Goal: Task Accomplishment & Management: Use online tool/utility

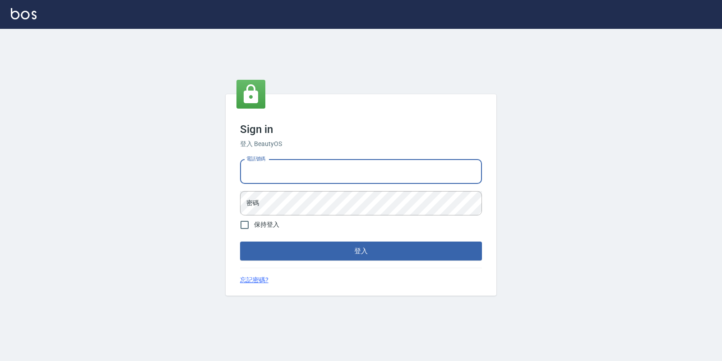
click at [283, 172] on input "電話號碼" at bounding box center [361, 172] width 242 height 24
type input "4265909"
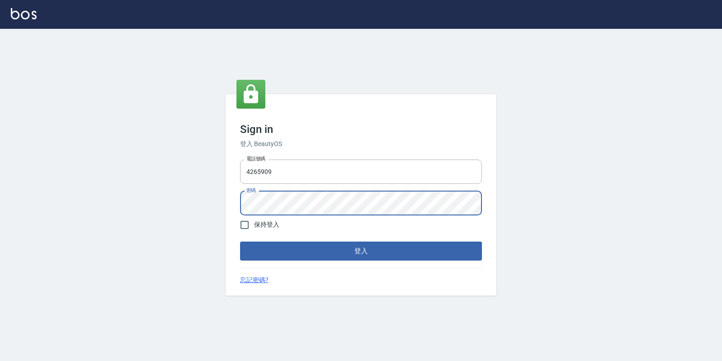
click at [240, 242] on button "登入" at bounding box center [361, 251] width 242 height 19
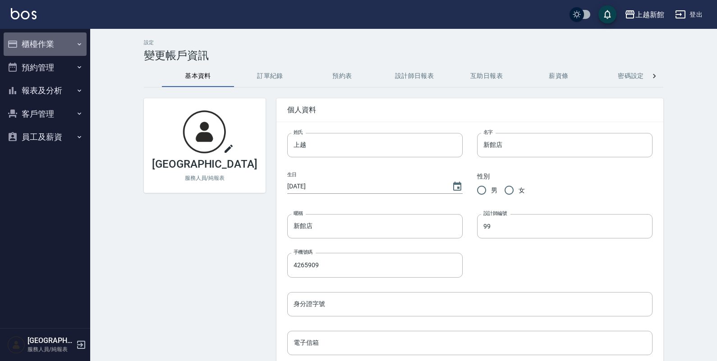
click at [41, 52] on button "櫃檯作業" at bounding box center [45, 43] width 83 height 23
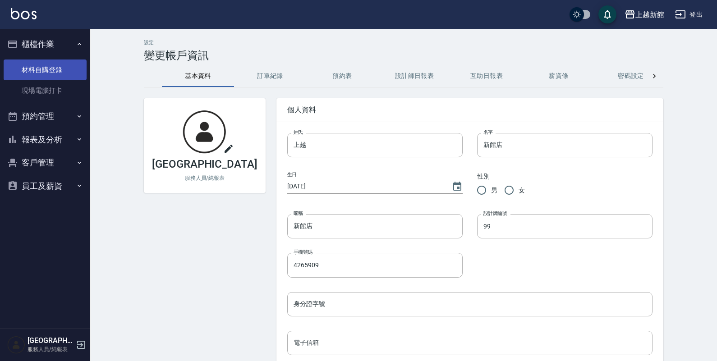
click at [48, 75] on link "材料自購登錄" at bounding box center [45, 70] width 83 height 21
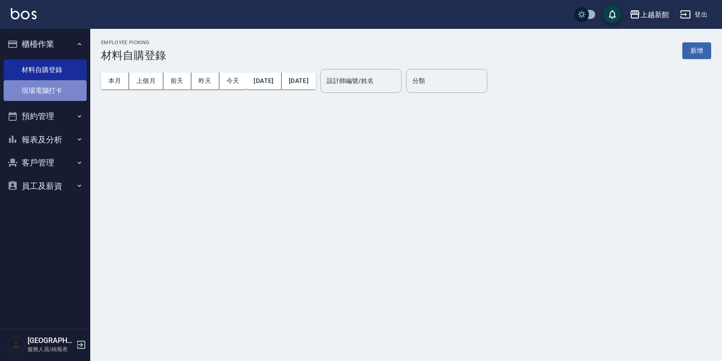
click at [46, 93] on link "現場電腦打卡" at bounding box center [45, 90] width 83 height 21
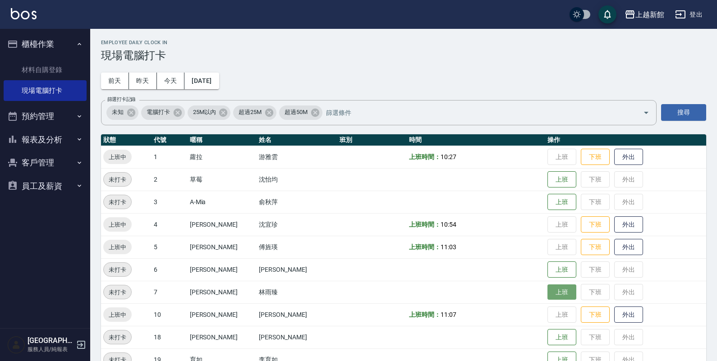
click at [557, 291] on button "上班" at bounding box center [562, 293] width 29 height 16
click at [545, 292] on td "上班 下班 外出" at bounding box center [625, 292] width 161 height 23
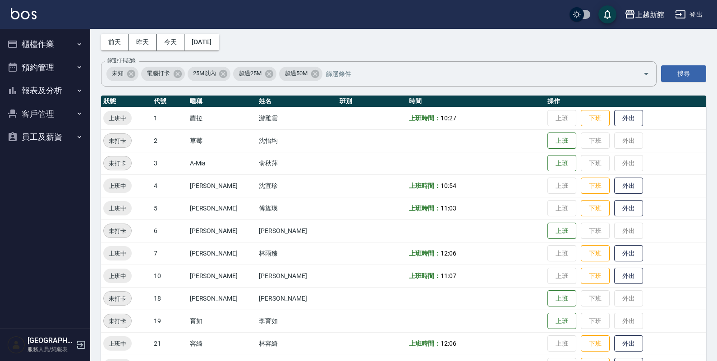
scroll to position [56, 0]
